Goal: Information Seeking & Learning: Learn about a topic

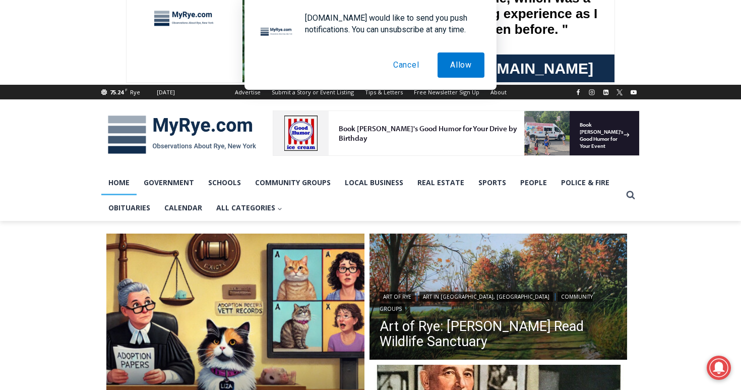
scroll to position [126, 0]
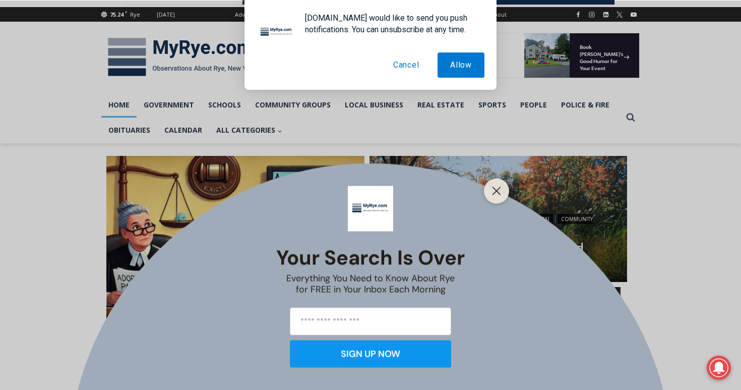
click at [407, 64] on button "Cancel" at bounding box center [406, 64] width 51 height 25
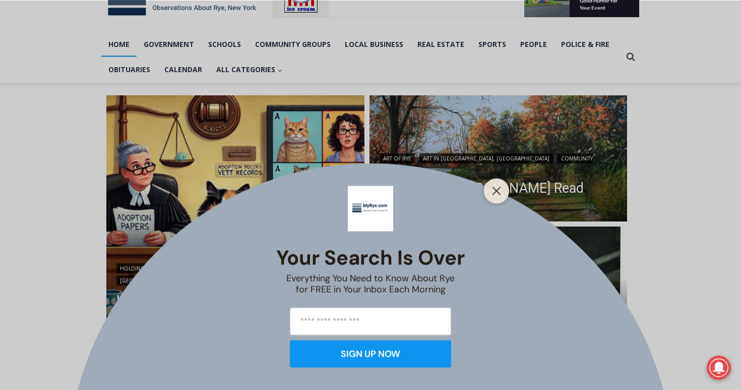
scroll to position [204, 0]
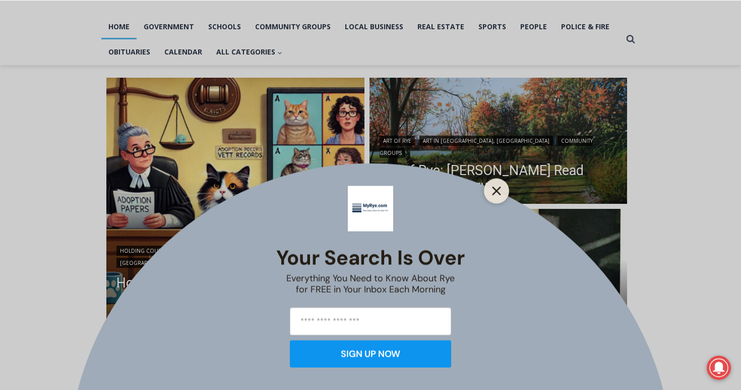
click at [500, 189] on icon "Close" at bounding box center [496, 190] width 9 height 9
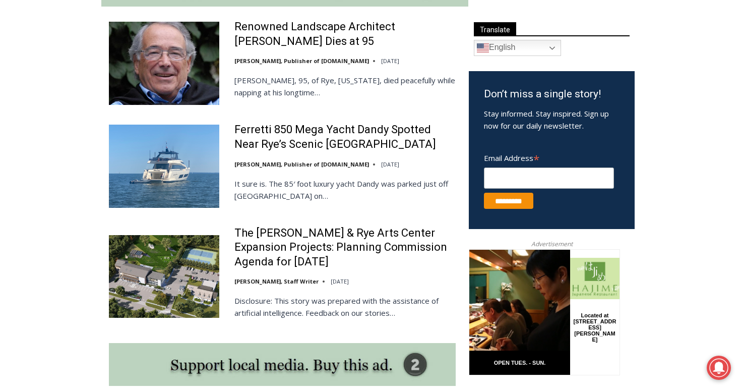
scroll to position [586, 0]
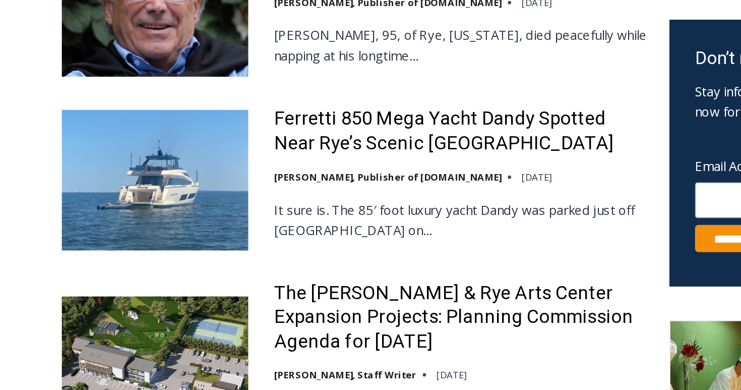
click at [201, 161] on img at bounding box center [164, 165] width 110 height 83
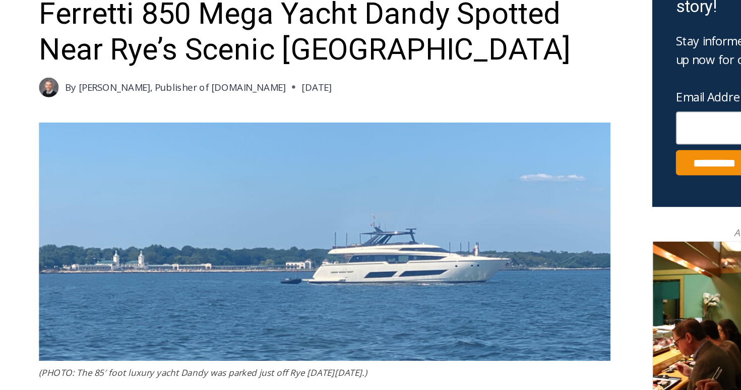
click at [455, 147] on h1 "Ferretti 850 Mega Yacht Dandy Spotted Near Rye’s Scenic [GEOGRAPHIC_DATA]" at bounding box center [283, 126] width 365 height 46
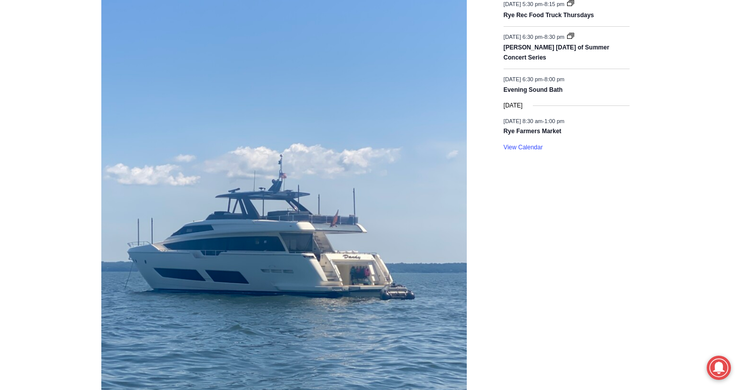
scroll to position [1614, 0]
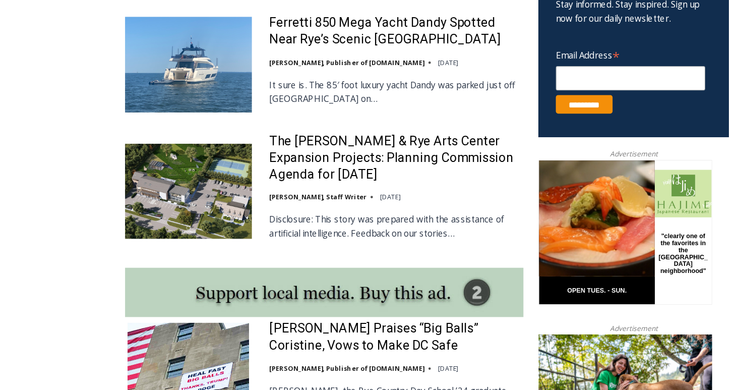
click at [192, 202] on img at bounding box center [164, 216] width 110 height 83
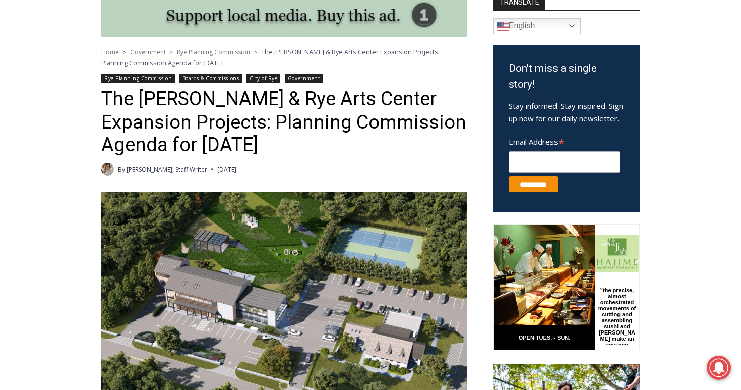
scroll to position [290, 0]
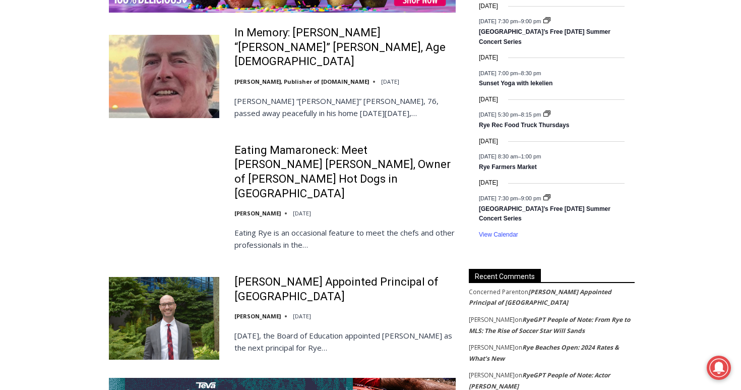
scroll to position [1635, 0]
